Goal: Find contact information: Find contact information

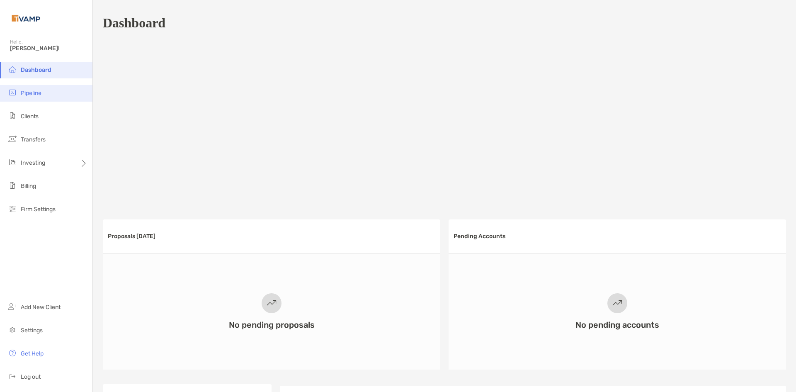
click at [64, 91] on li "Pipeline" at bounding box center [46, 93] width 92 height 17
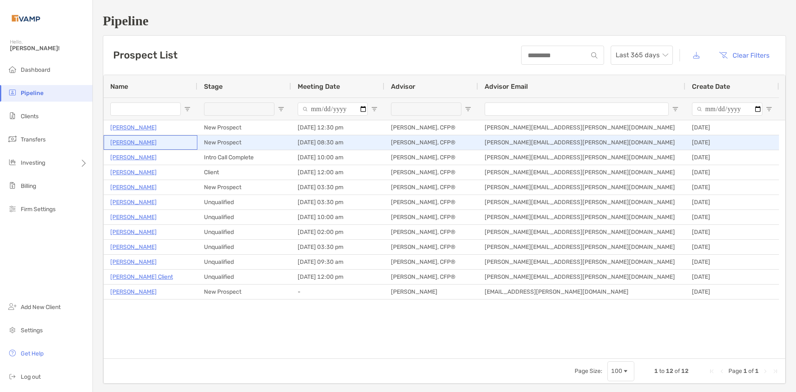
click at [150, 143] on p "[PERSON_NAME]" at bounding box center [133, 142] width 46 height 10
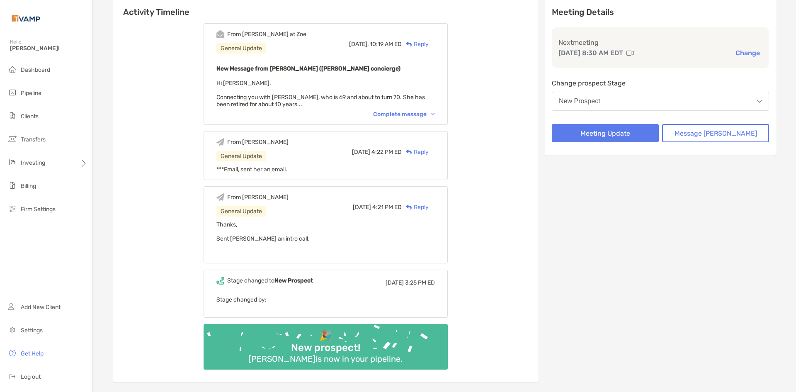
scroll to position [83, 0]
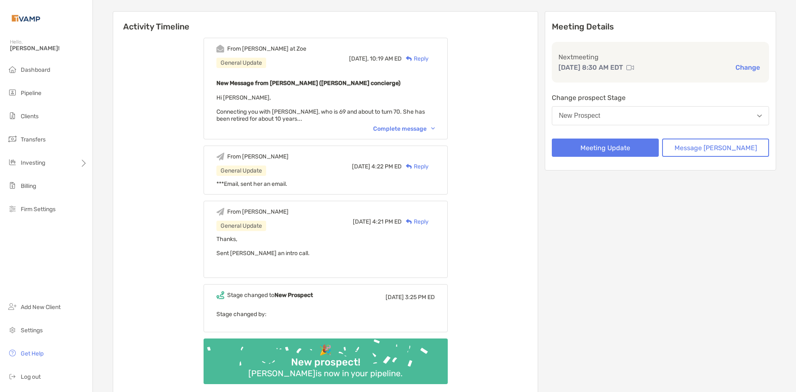
click at [435, 131] on div "Complete message" at bounding box center [404, 128] width 62 height 7
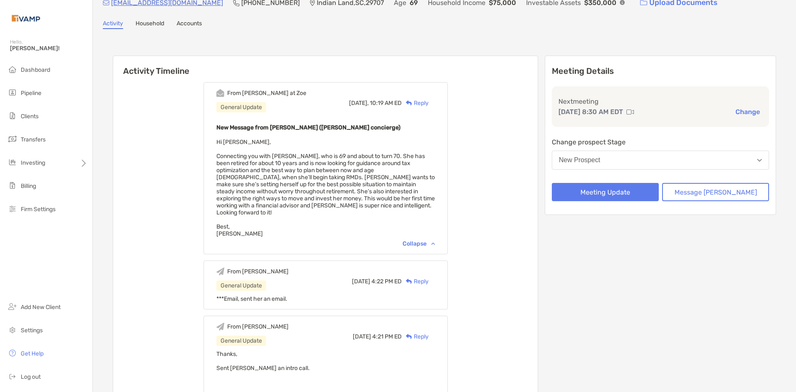
scroll to position [0, 0]
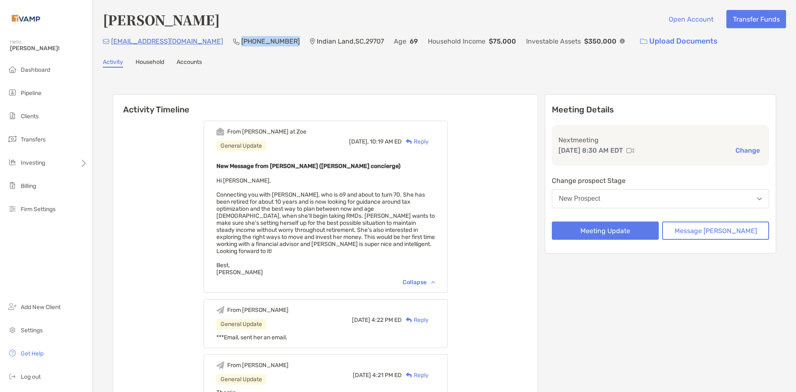
drag, startPoint x: 258, startPoint y: 41, endPoint x: 215, endPoint y: 42, distance: 43.6
click at [214, 43] on div "[EMAIL_ADDRESS][DOMAIN_NAME] [PHONE_NUMBER] [GEOGRAPHIC_DATA] Age [DEMOGRAPHIC_…" at bounding box center [444, 41] width 683 height 18
copy p "[PHONE_NUMBER]"
